Goal: Information Seeking & Learning: Find specific fact

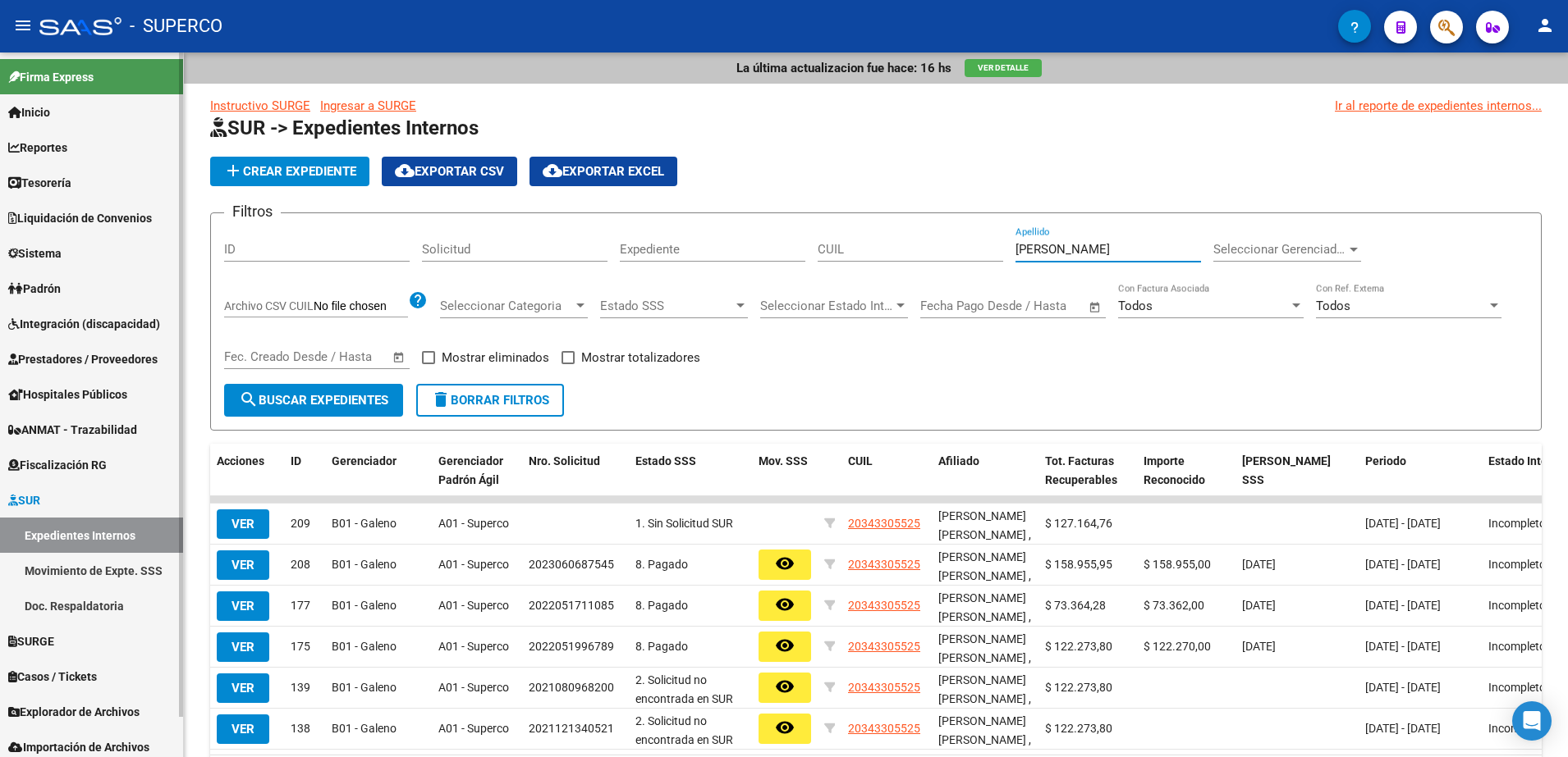
scroll to position [3, 0]
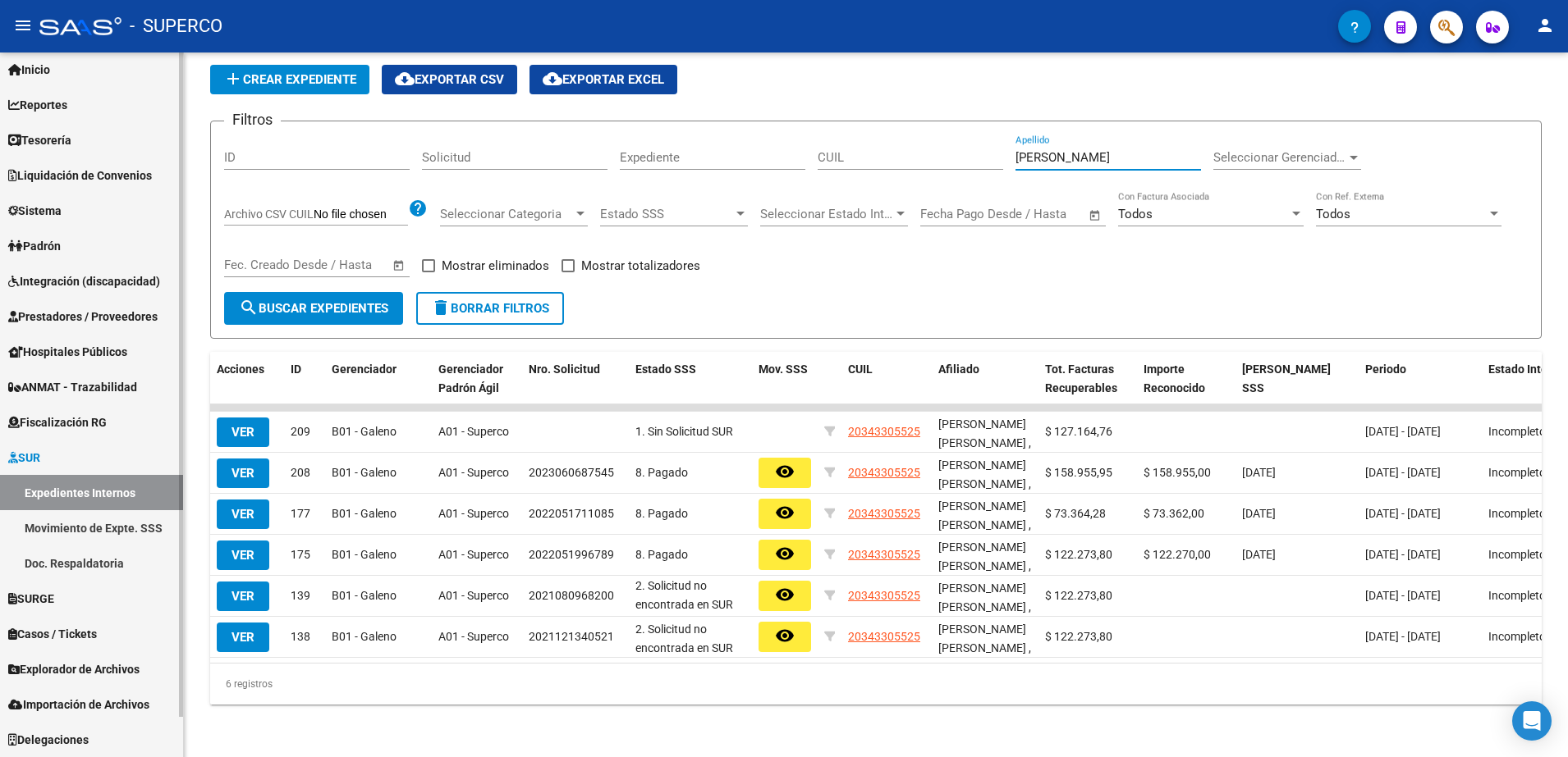
click at [46, 598] on span "SURGE" at bounding box center [30, 599] width 46 height 18
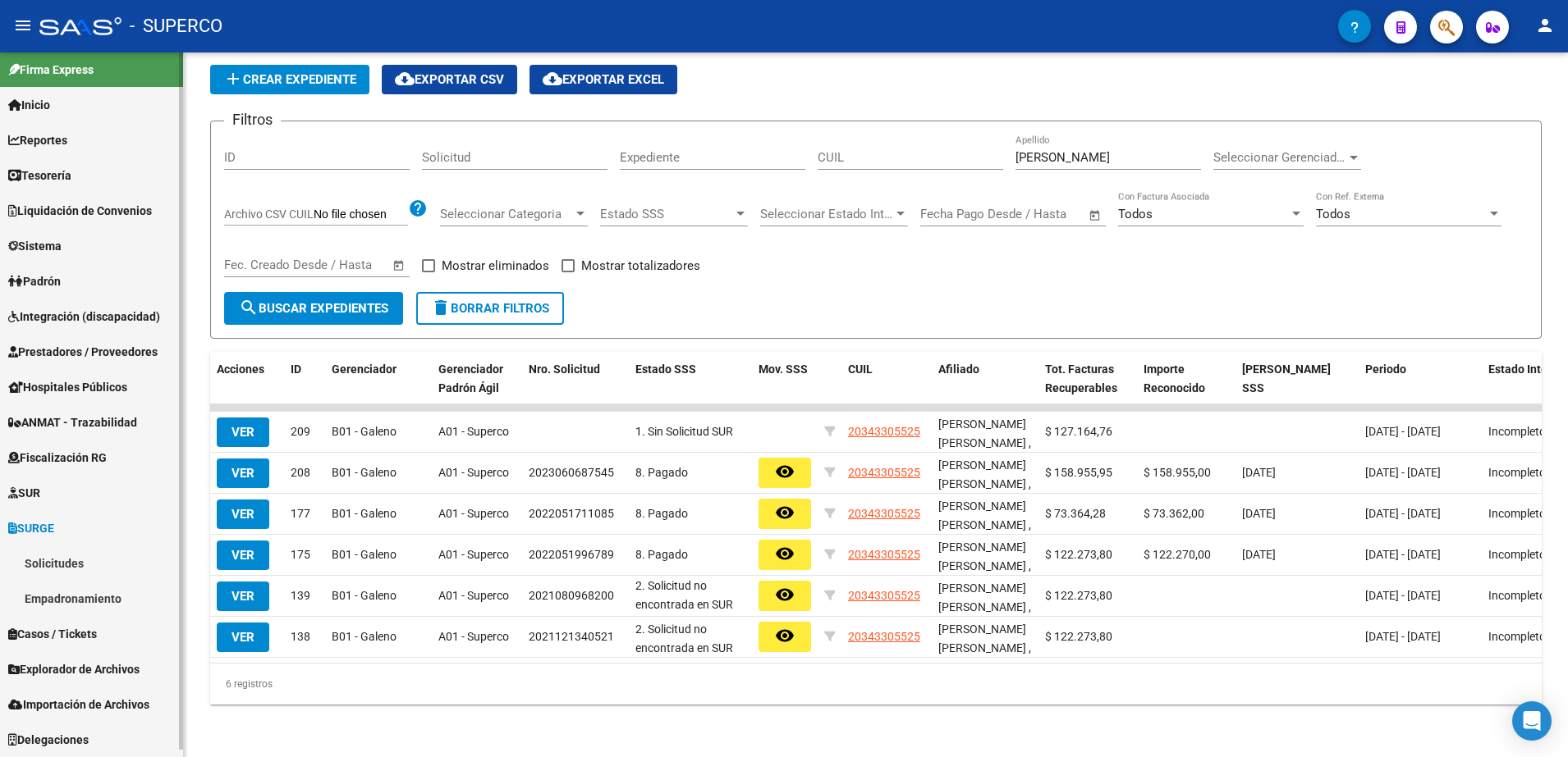
scroll to position [8, 0]
click at [39, 565] on link "Solicitudes" at bounding box center [91, 564] width 183 height 35
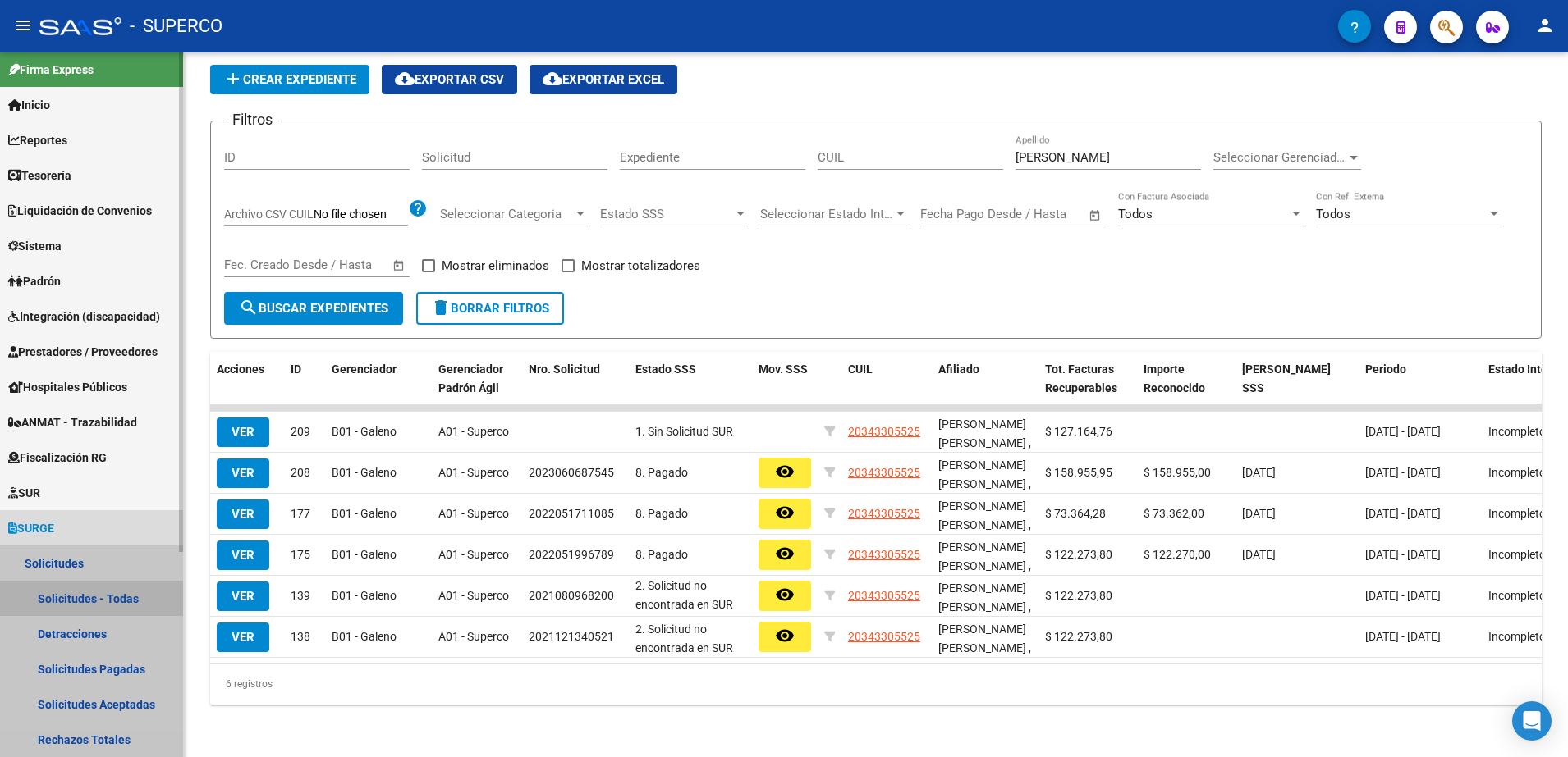
click at [73, 600] on link "Solicitudes - Todas" at bounding box center [91, 599] width 183 height 35
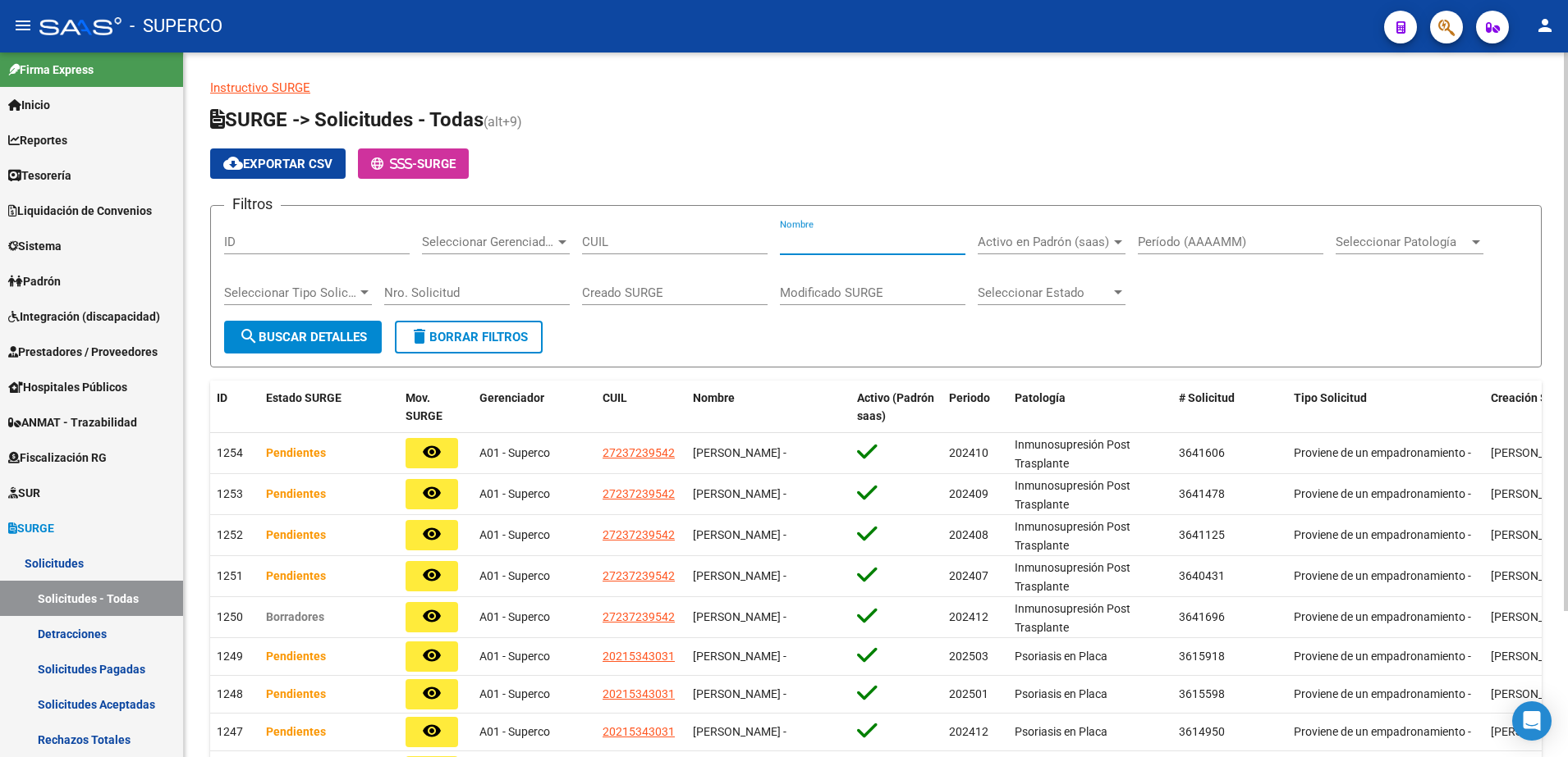
click at [937, 239] on input "Nombre" at bounding box center [872, 242] width 186 height 15
type input "[PERSON_NAME]"
click at [1373, 250] on div "Seleccionar Patología Seleccionar Patología" at bounding box center [1410, 236] width 148 height 35
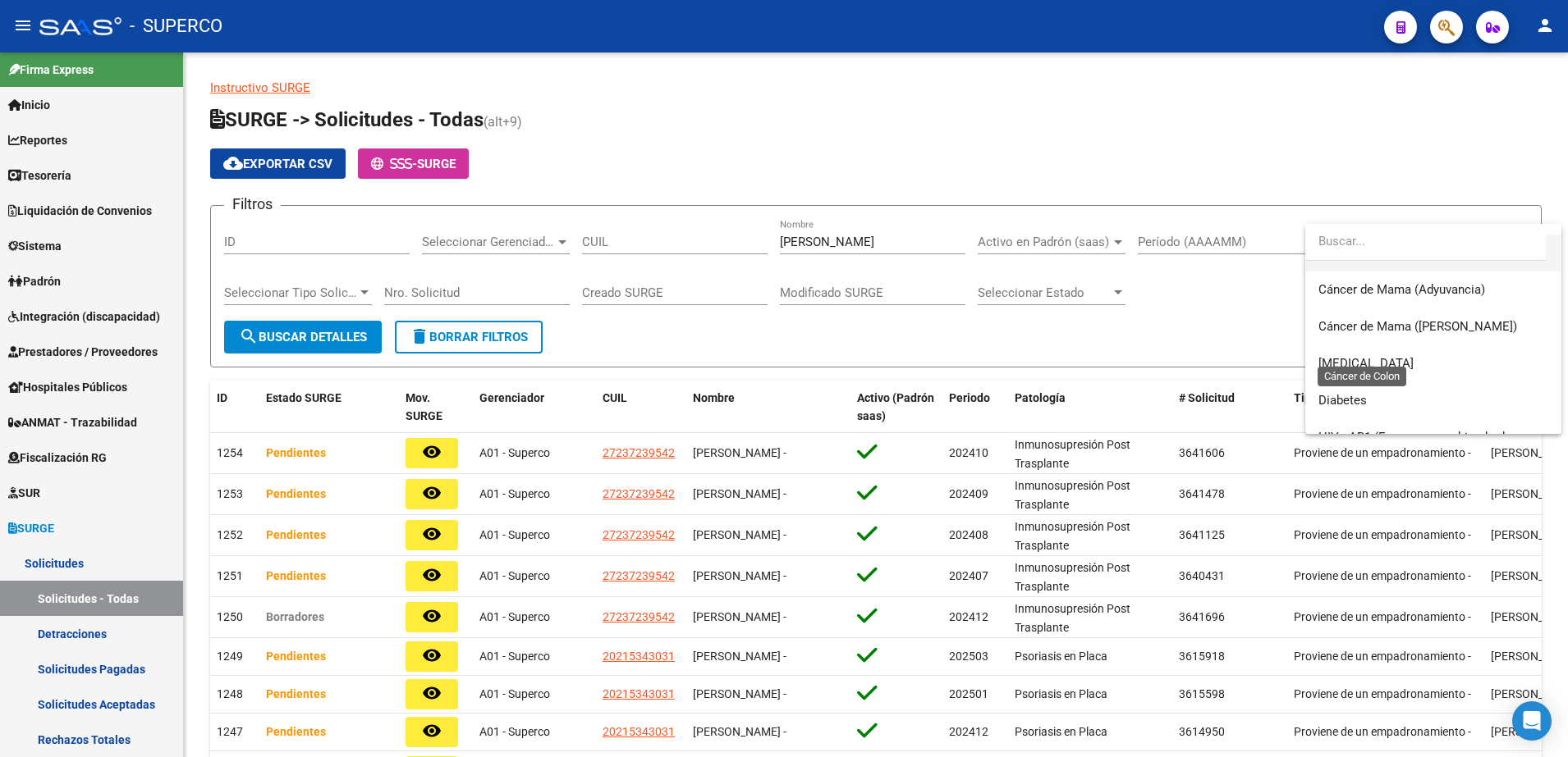
scroll to position [103, 0]
click at [1379, 397] on span "Diabetes" at bounding box center [1433, 398] width 229 height 37
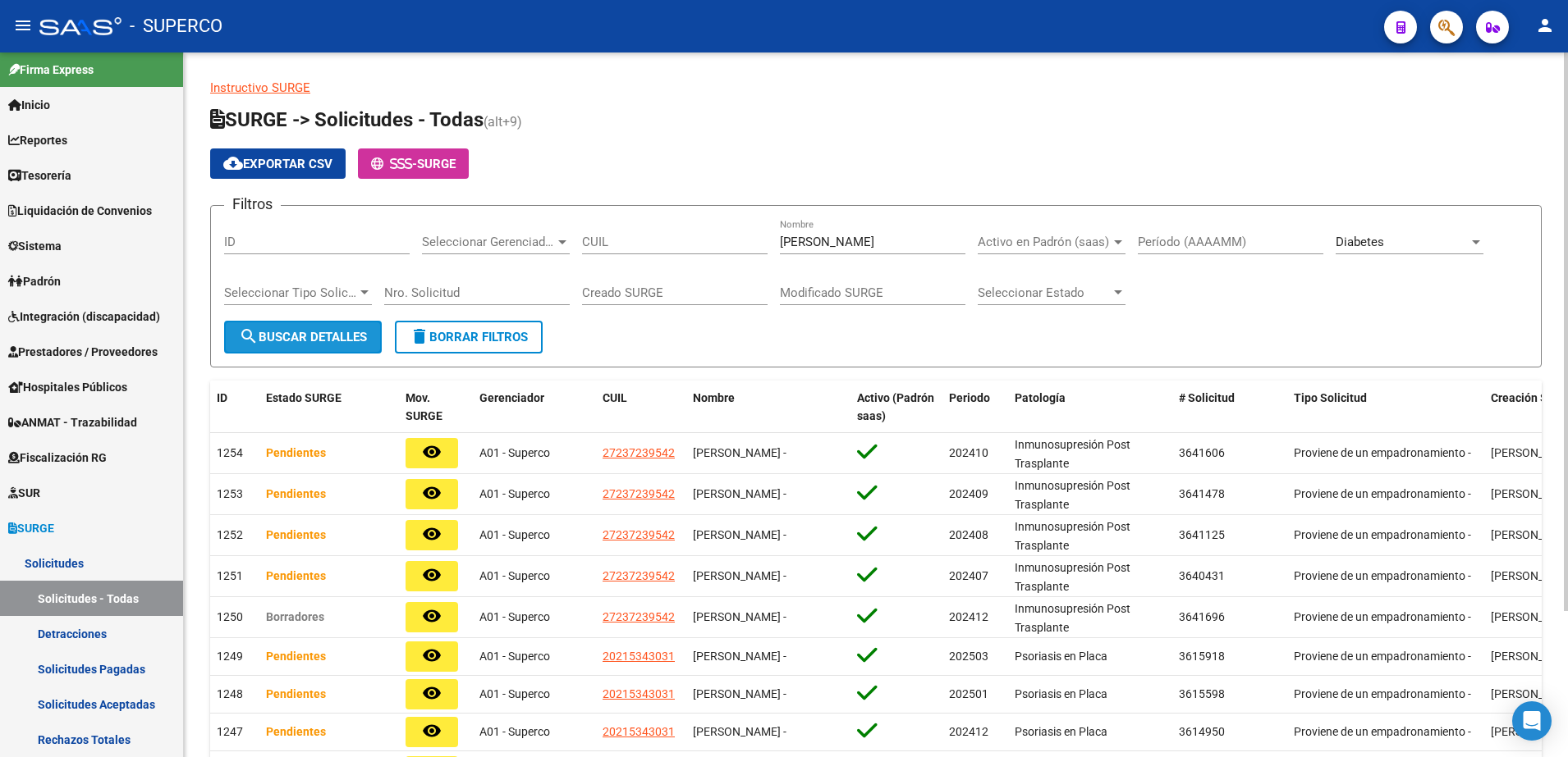
click at [329, 335] on span "search Buscar Detalles" at bounding box center [303, 336] width 128 height 15
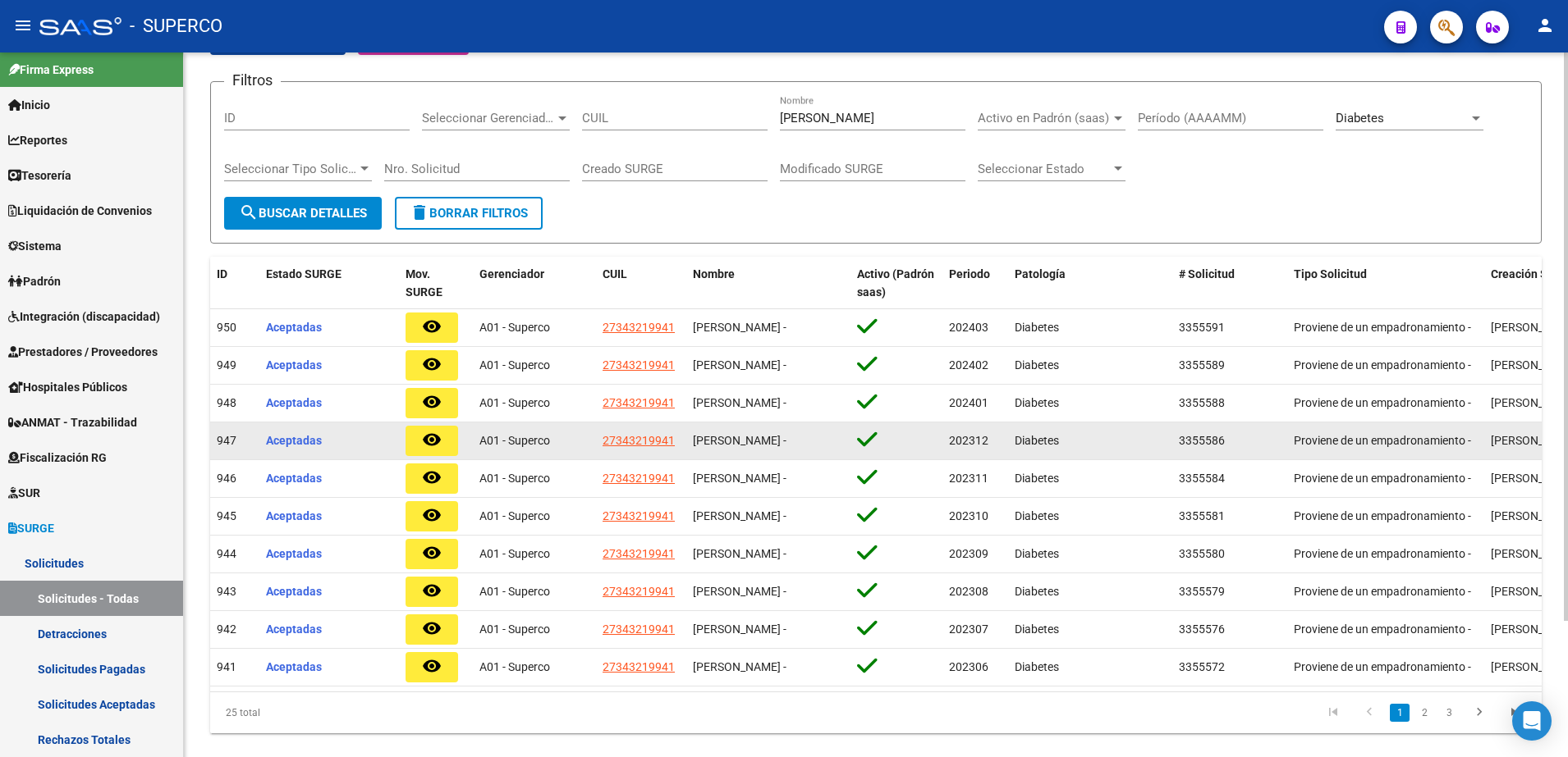
scroll to position [168, 0]
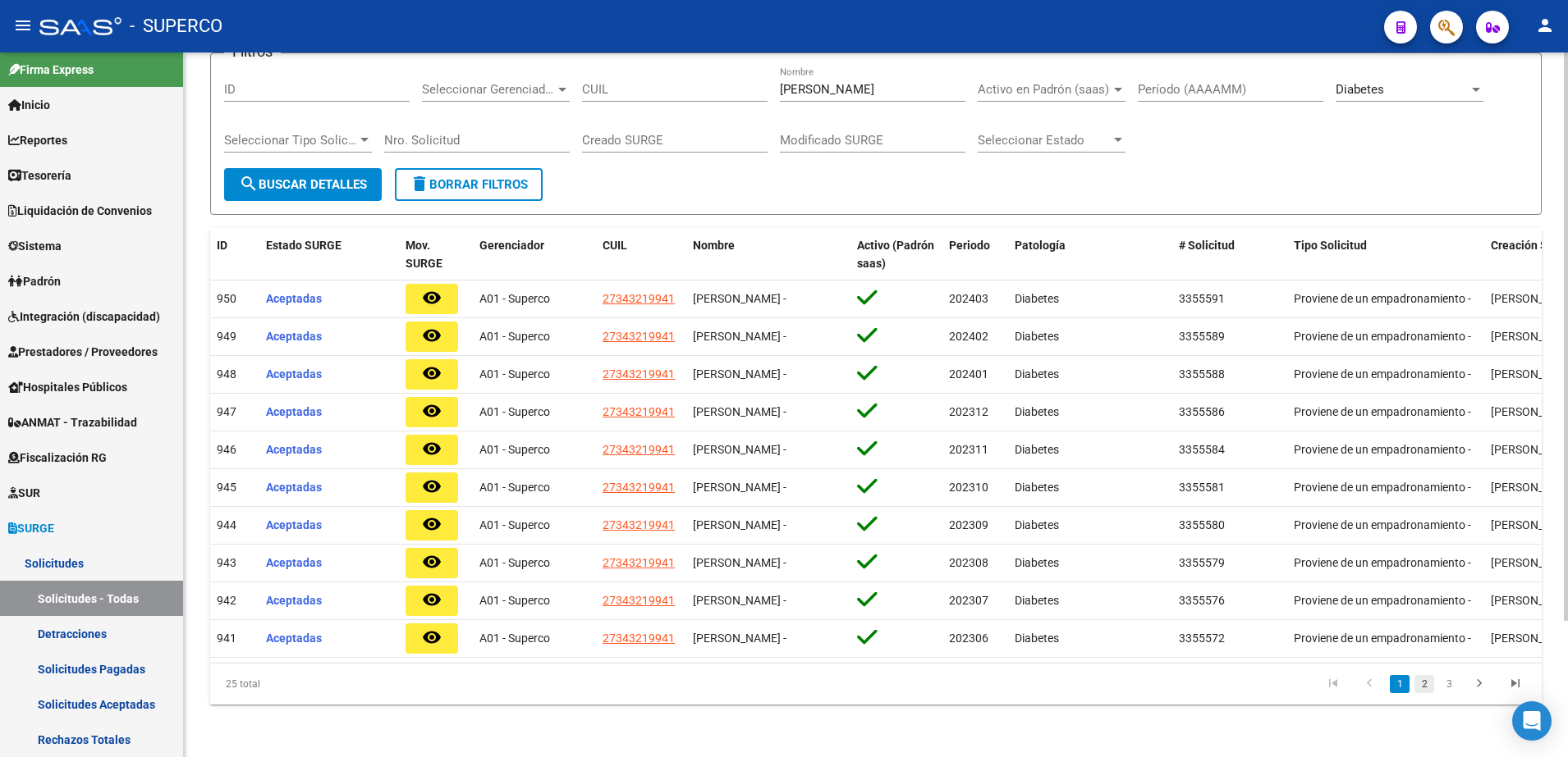
click at [1424, 683] on link "2" at bounding box center [1424, 684] width 19 height 18
click at [1449, 688] on link "3" at bounding box center [1448, 684] width 19 height 18
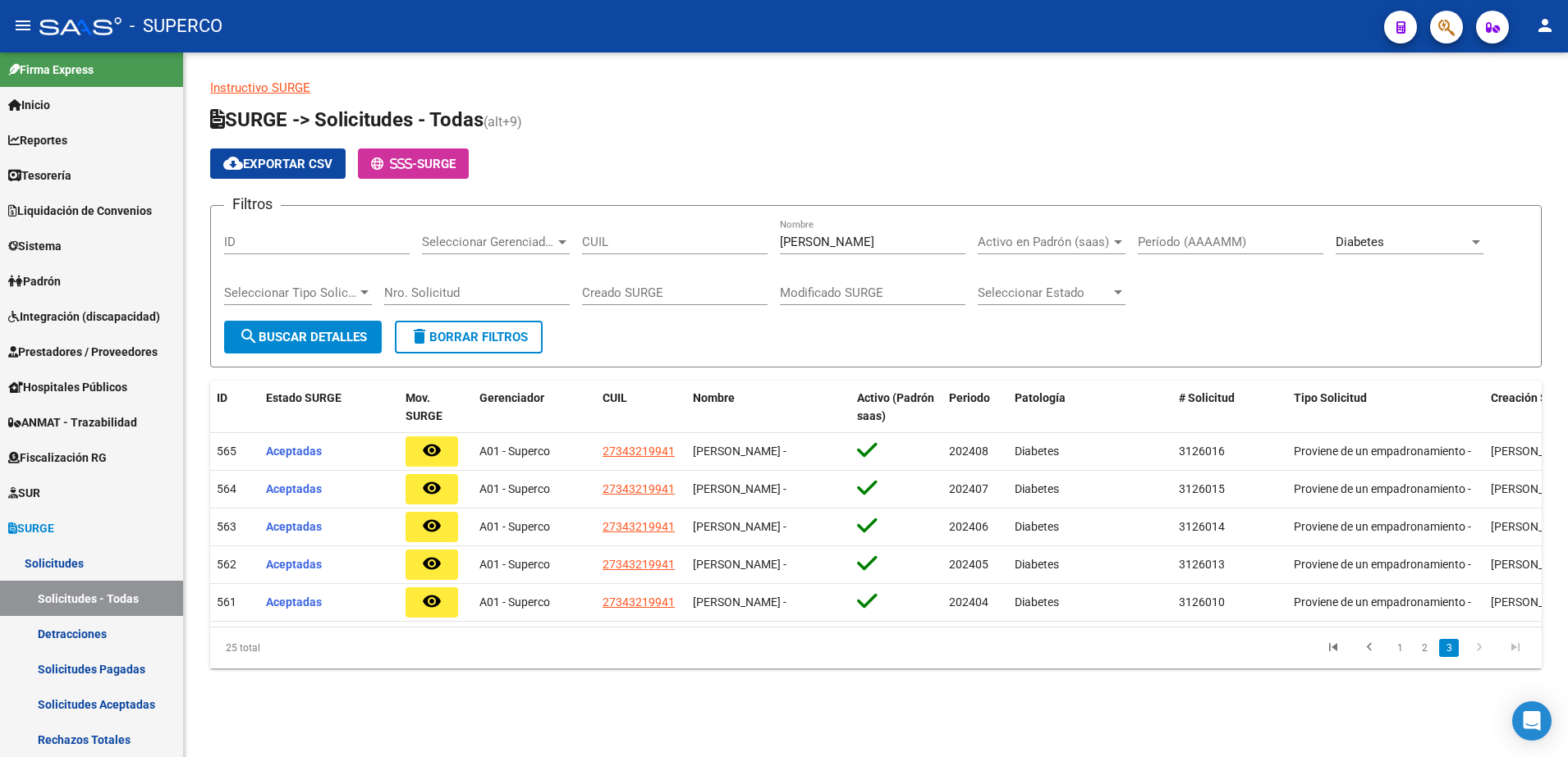
scroll to position [0, 0]
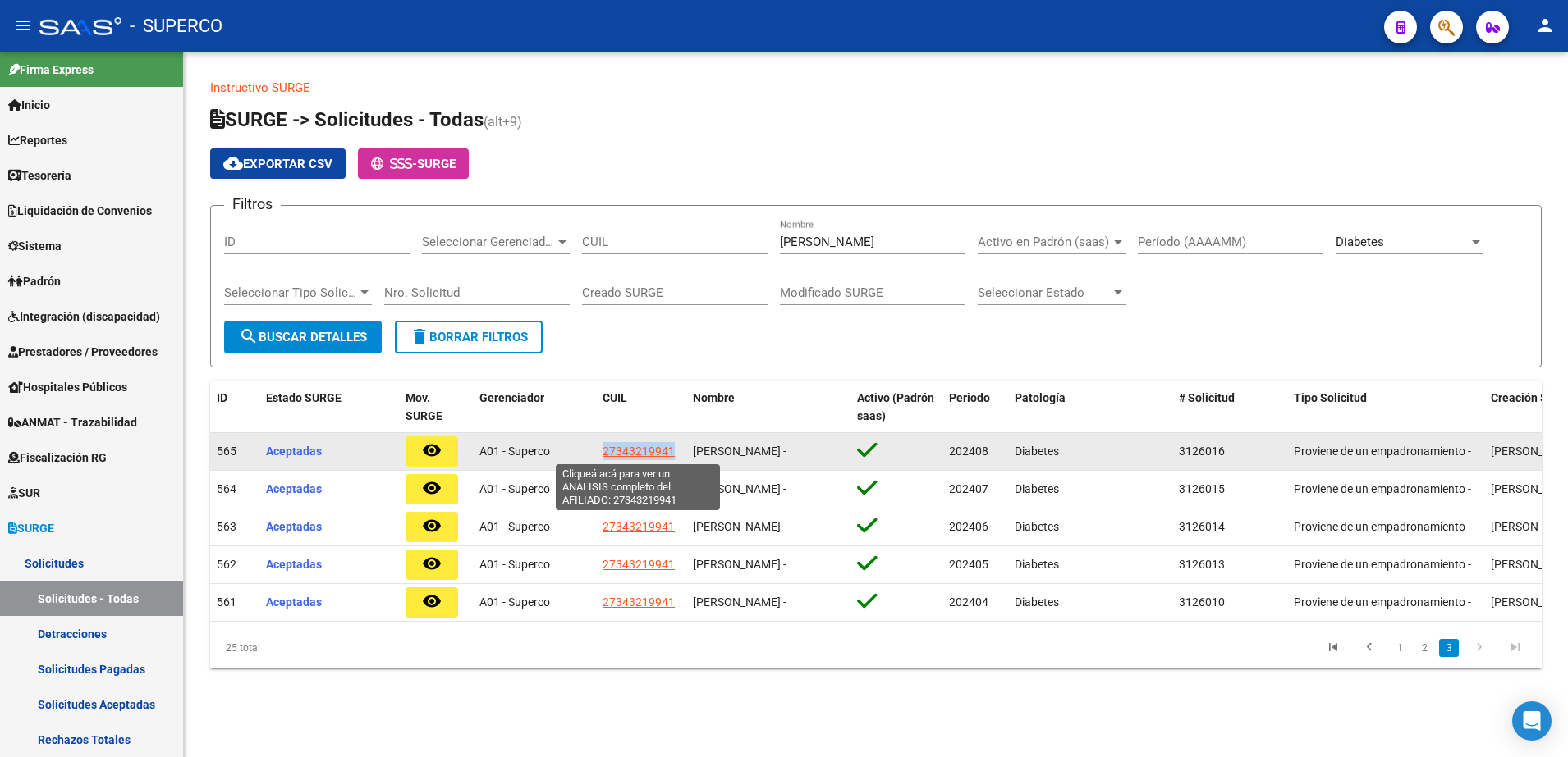
drag, startPoint x: 671, startPoint y: 451, endPoint x: 605, endPoint y: 453, distance: 66.0
click at [605, 453] on span "27343219941" at bounding box center [639, 452] width 72 height 14
copy span "27343219941"
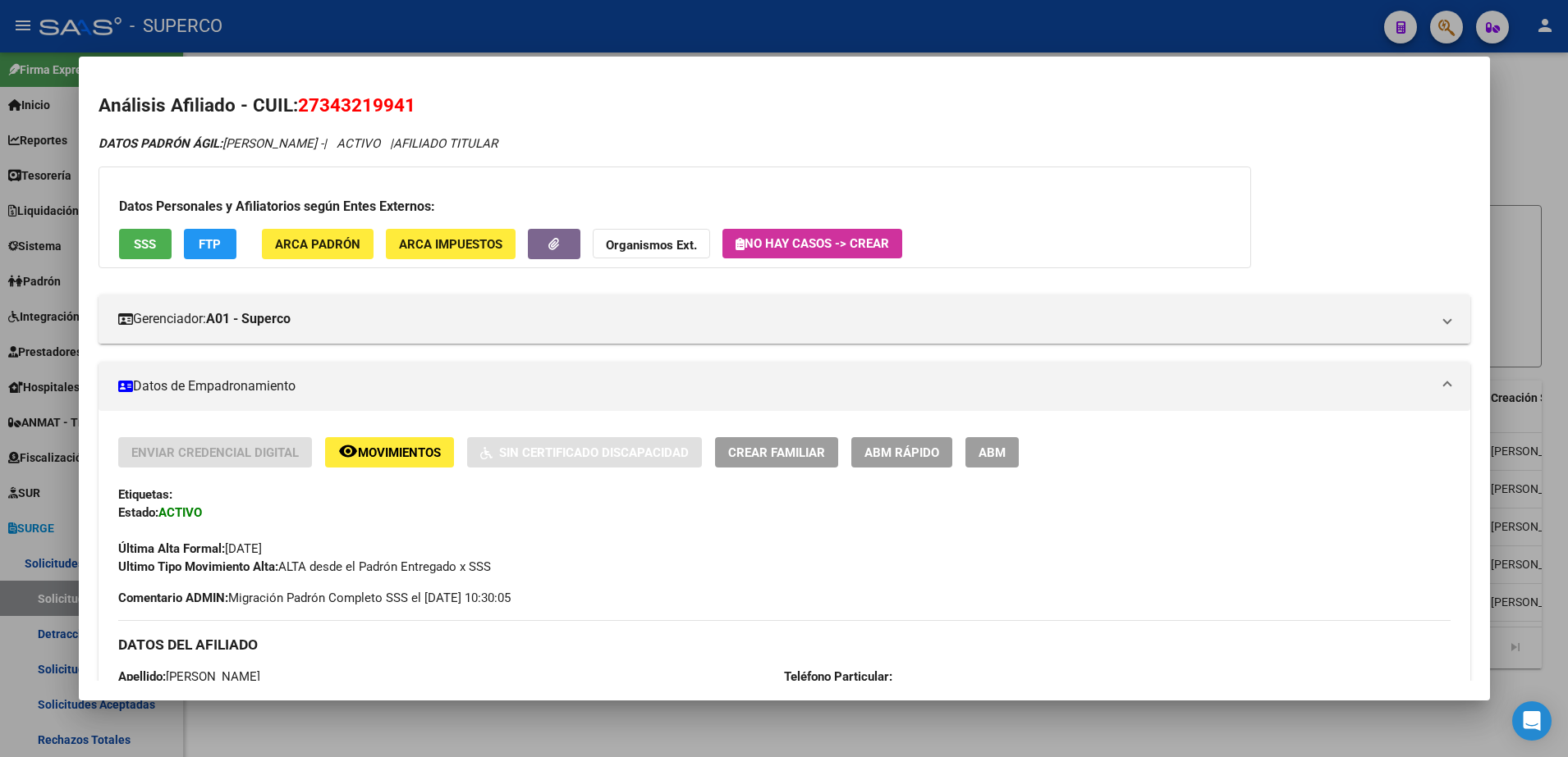
drag, startPoint x: 421, startPoint y: 108, endPoint x: 303, endPoint y: 110, distance: 118.0
click at [303, 110] on h2 "Análisis Afiliado - CUIL: 27343219941" at bounding box center [784, 106] width 1372 height 28
copy span "27343219941"
